Goal: Task Accomplishment & Management: Manage account settings

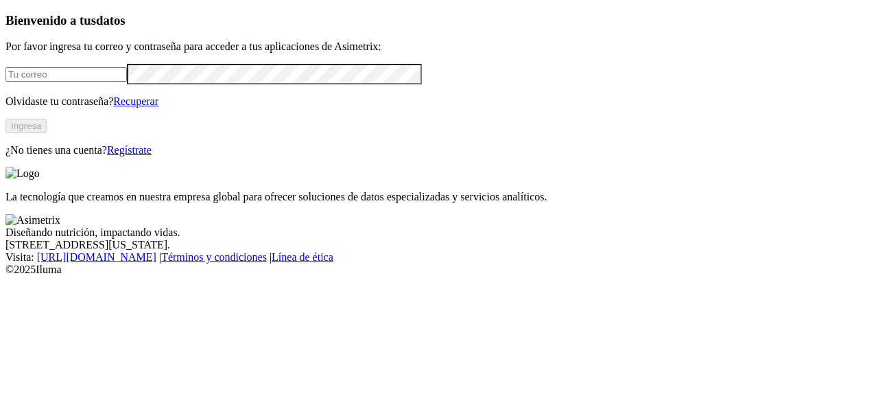
type input "[EMAIL_ADDRESS][PERSON_NAME][DOMAIN_NAME]"
click at [47, 133] on button "Ingresa" at bounding box center [25, 126] width 41 height 14
